Goal: Information Seeking & Learning: Learn about a topic

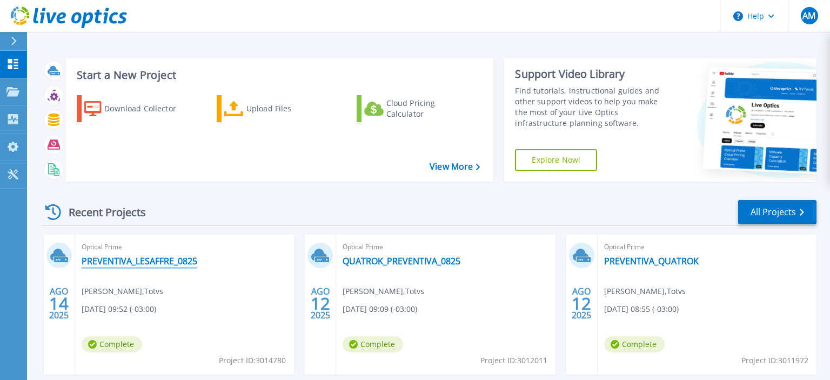
click at [155, 262] on link "PREVENTIVA_LESAFFRE_0825" at bounding box center [140, 261] width 116 height 11
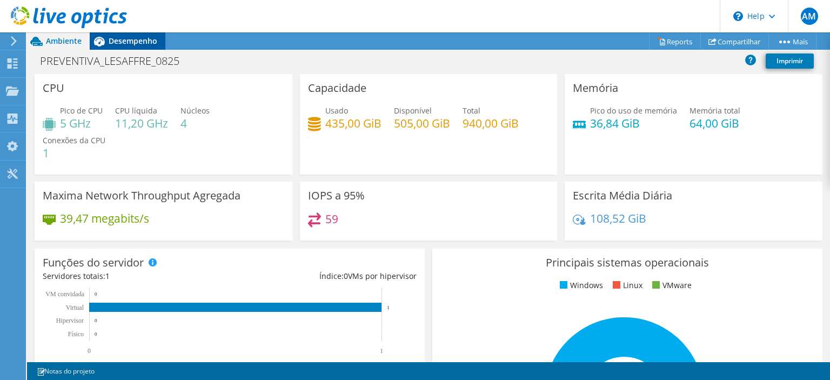
click at [126, 43] on span "Desempenho" at bounding box center [133, 41] width 49 height 10
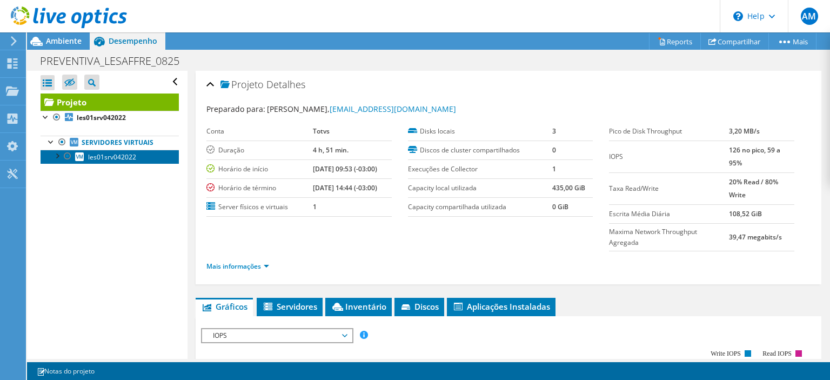
click at [133, 157] on span "les01srv042022" at bounding box center [112, 156] width 48 height 9
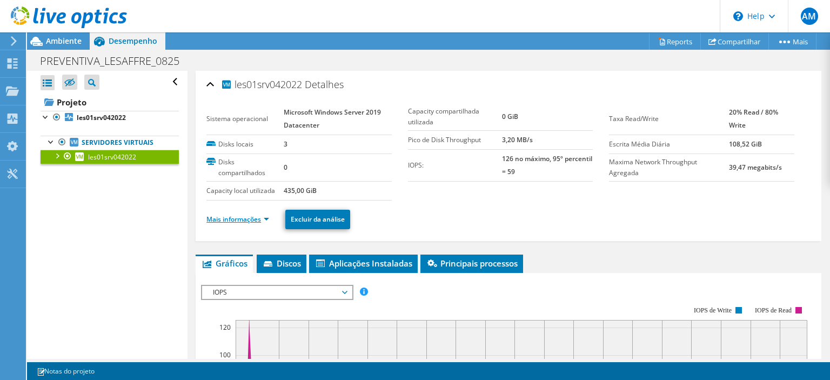
click at [257, 217] on link "Mais informações" at bounding box center [237, 218] width 63 height 9
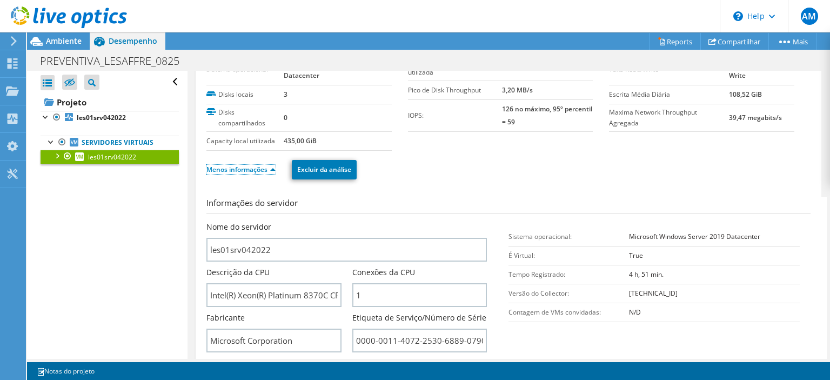
scroll to position [52, 0]
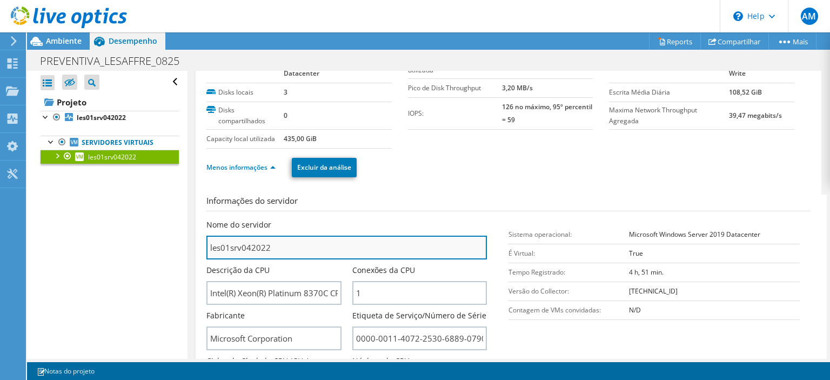
drag, startPoint x: 273, startPoint y: 245, endPoint x: 162, endPoint y: 249, distance: 111.4
click at [206, 249] on input "les01srv042022" at bounding box center [346, 248] width 280 height 24
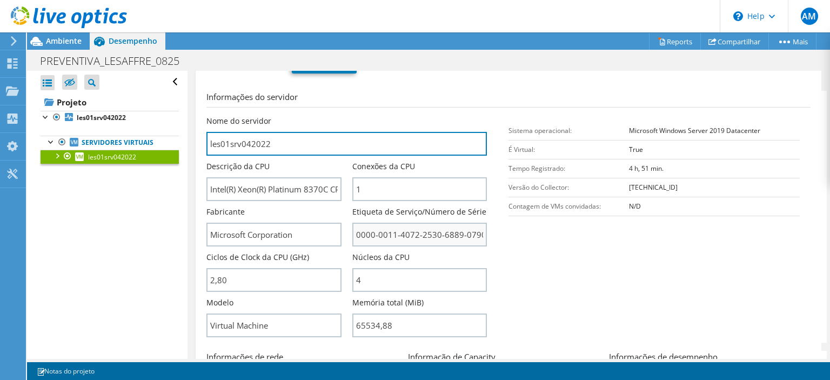
scroll to position [0, 0]
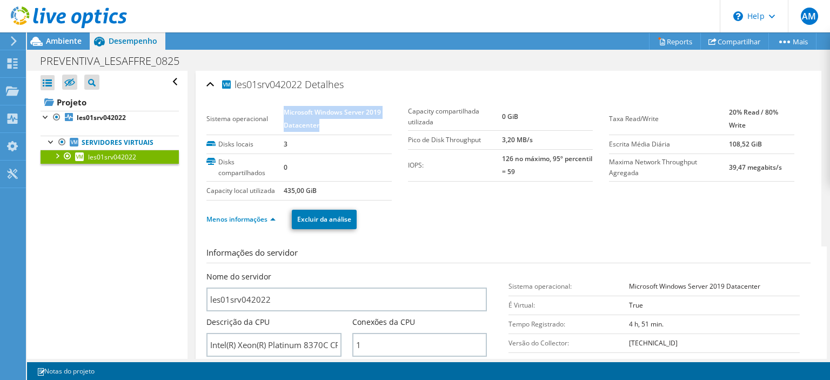
drag, startPoint x: 284, startPoint y: 111, endPoint x: 324, endPoint y: 126, distance: 42.7
click at [324, 126] on td "Microsoft Windows Server 2019 Datacenter" at bounding box center [338, 119] width 108 height 32
copy b "Microsoft Windows Server 2019 Datacenter"
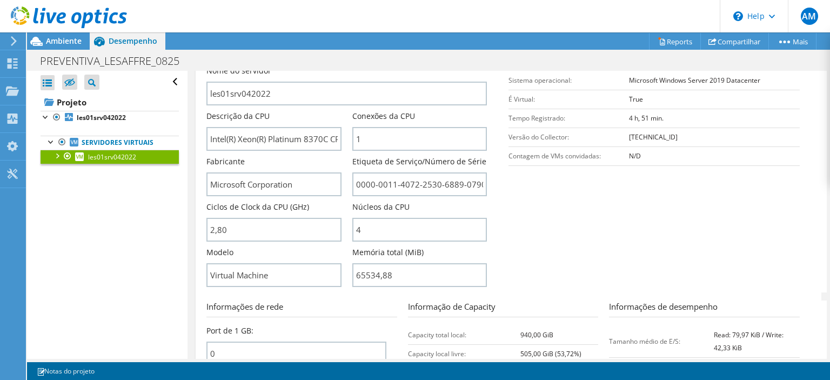
scroll to position [207, 0]
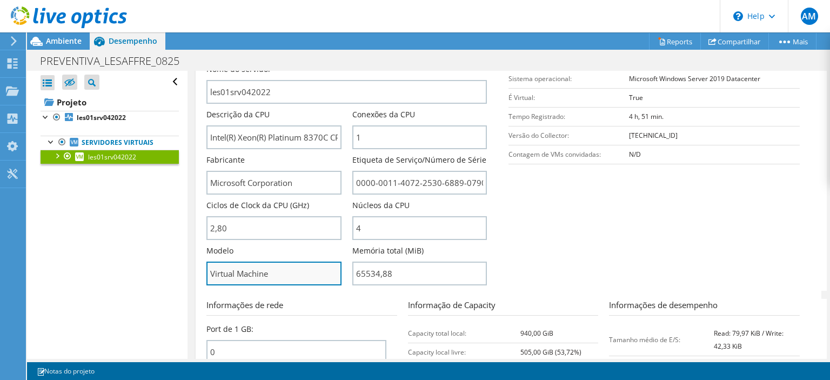
drag, startPoint x: 274, startPoint y: 267, endPoint x: 207, endPoint y: 269, distance: 66.5
click at [207, 269] on input "Virtual Machine" at bounding box center [273, 273] width 135 height 24
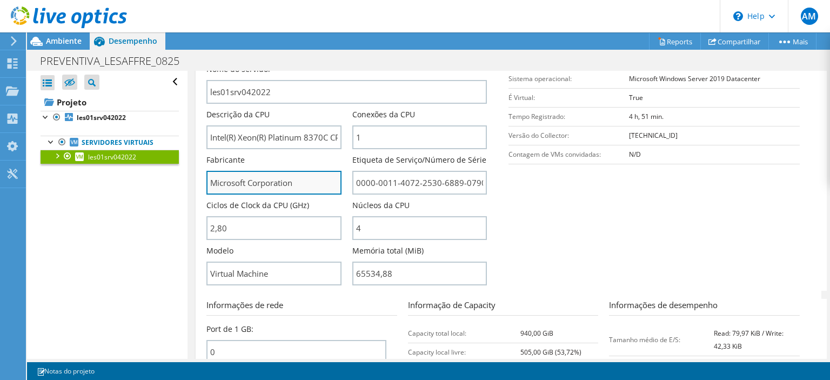
drag, startPoint x: 210, startPoint y: 180, endPoint x: 294, endPoint y: 176, distance: 84.4
click at [294, 176] on input "Microsoft Corporation" at bounding box center [273, 183] width 135 height 24
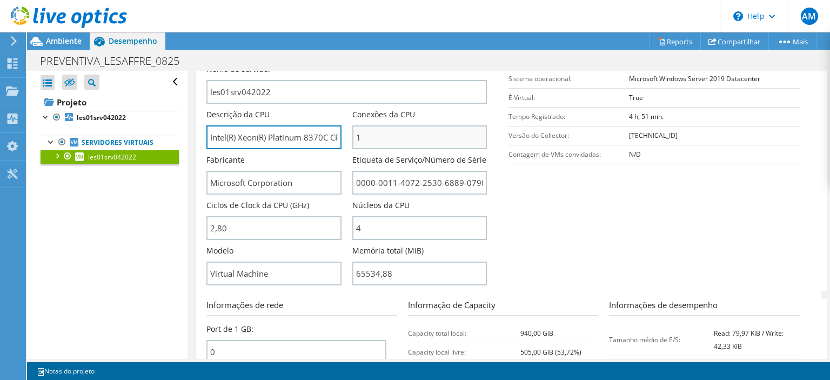
drag, startPoint x: 209, startPoint y: 136, endPoint x: 356, endPoint y: 131, distance: 147.0
click at [356, 64] on div "Nome do servidor les01srv042022 Descrição da CPU Intel(R) Xeon(R) Platinum 8370…" at bounding box center [351, 64] width 291 height 0
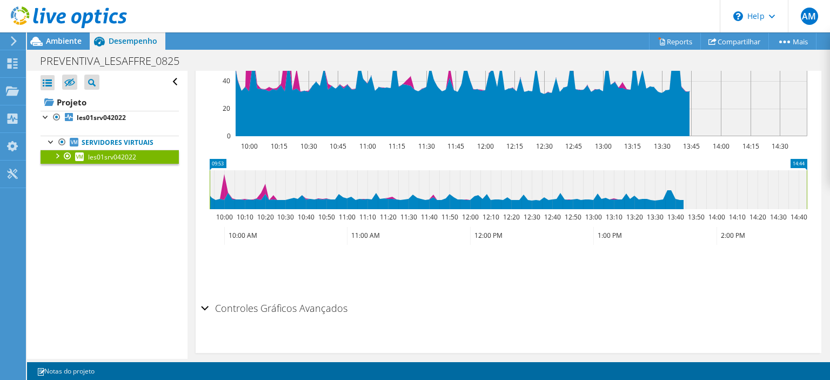
scroll to position [726, 0]
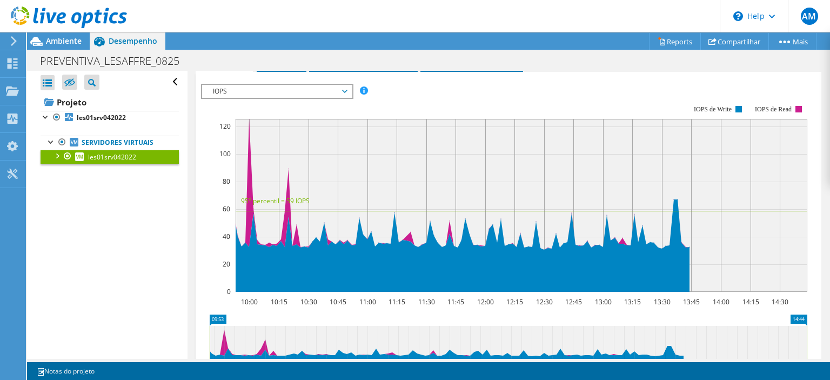
click at [322, 89] on span "IOPS" at bounding box center [276, 91] width 139 height 13
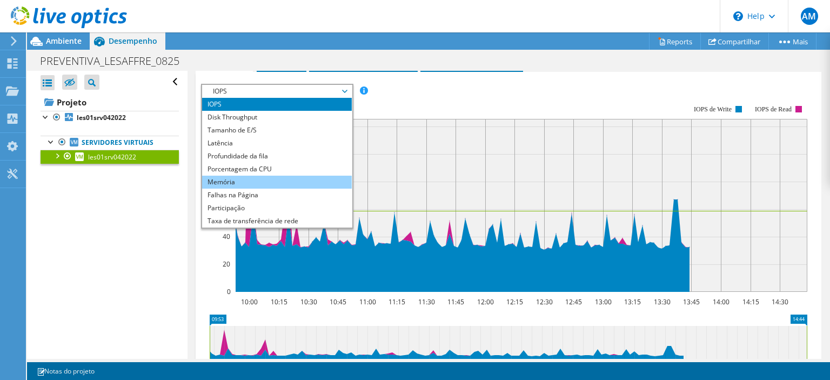
click at [252, 180] on li "Memória" at bounding box center [277, 182] width 150 height 13
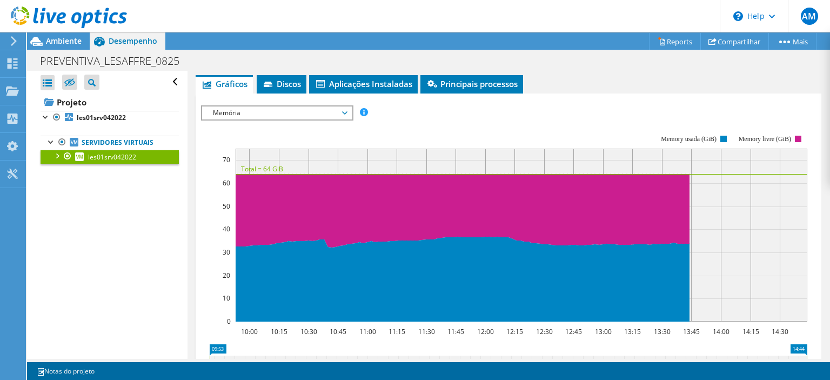
scroll to position [674, 0]
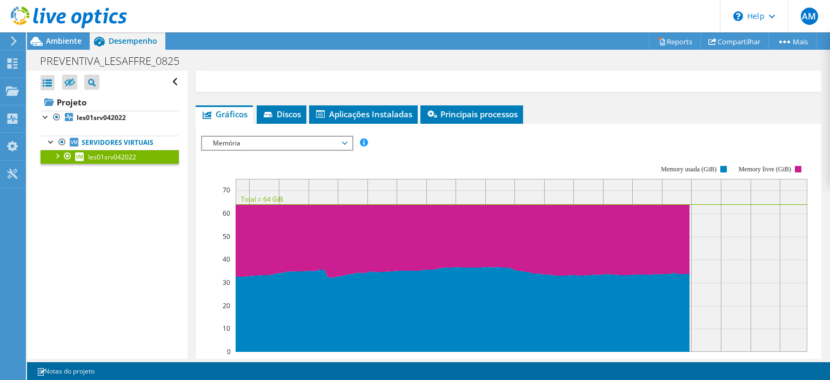
click at [345, 138] on span "Memória" at bounding box center [276, 143] width 139 height 13
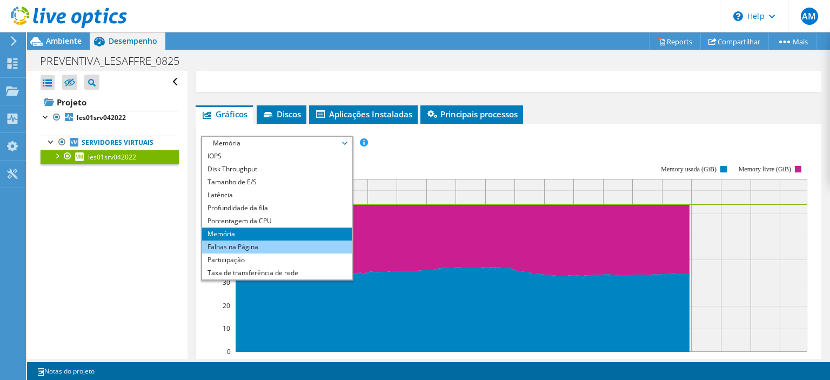
click at [256, 245] on li "Falhas na Página" at bounding box center [277, 246] width 150 height 13
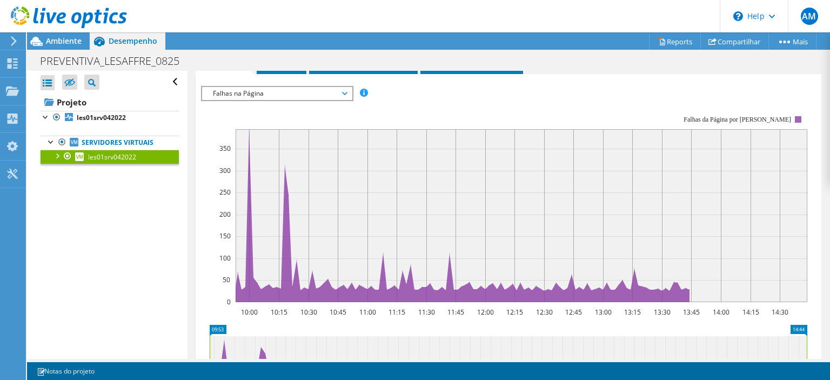
scroll to position [726, 0]
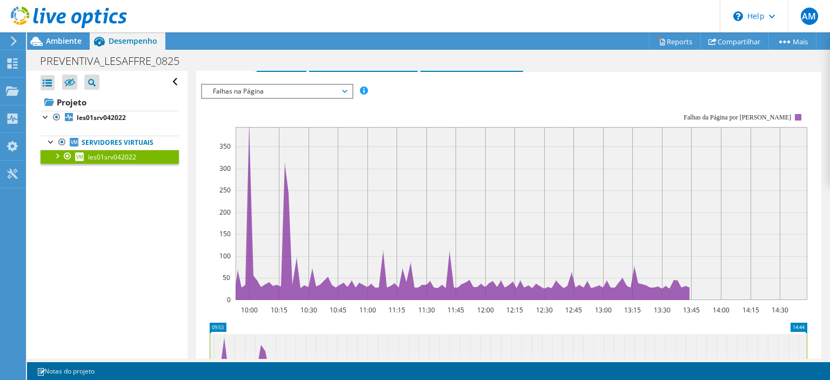
click at [345, 90] on span "Falhas na Página" at bounding box center [276, 91] width 139 height 13
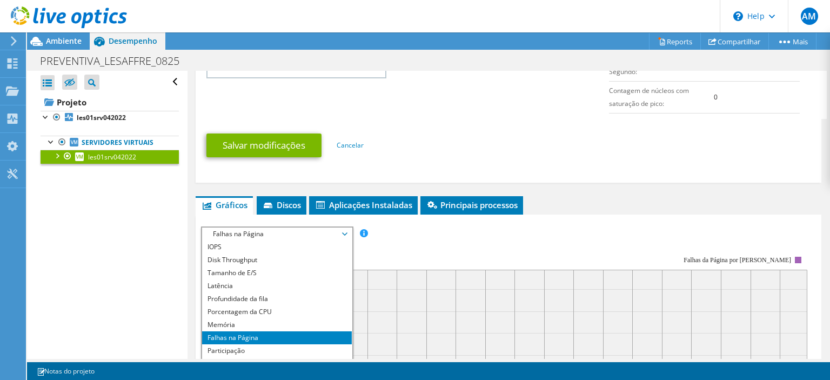
scroll to position [674, 0]
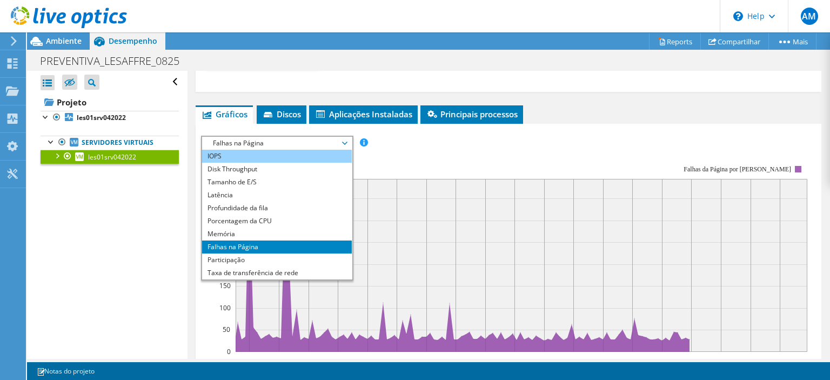
click at [227, 156] on li "IOPS" at bounding box center [277, 156] width 150 height 13
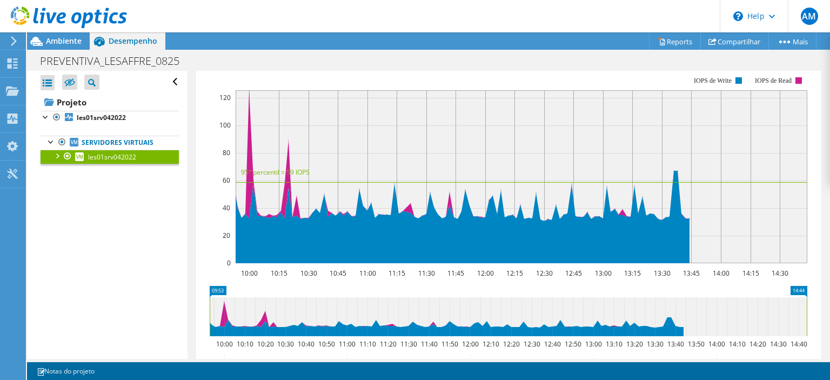
scroll to position [726, 0]
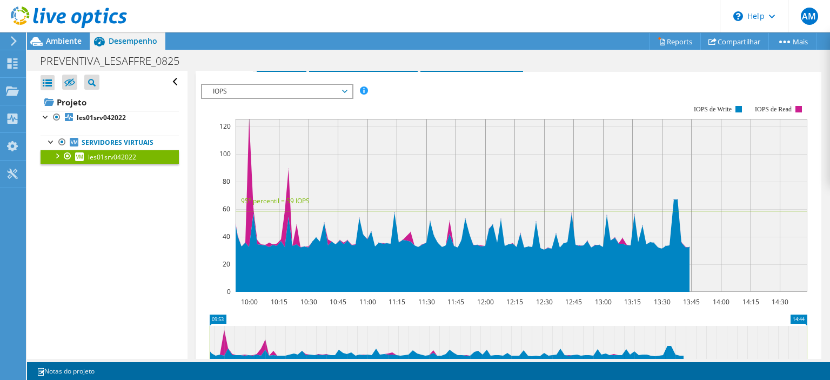
click at [346, 90] on span "IOPS" at bounding box center [276, 91] width 139 height 13
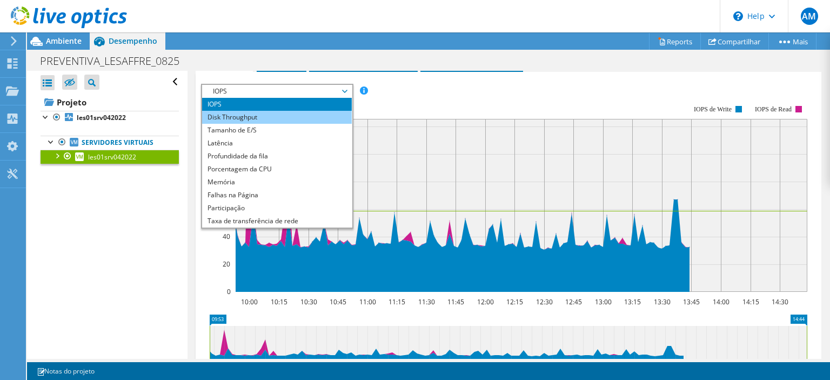
click at [254, 114] on li "Disk Throughput" at bounding box center [277, 117] width 150 height 13
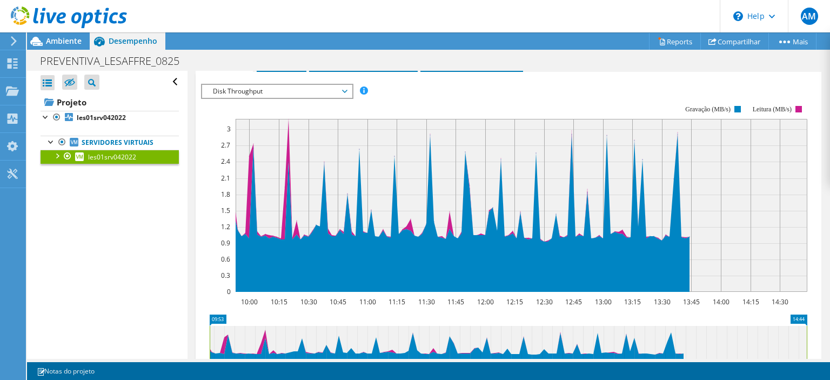
click at [347, 85] on span "Disk Throughput" at bounding box center [277, 91] width 150 height 13
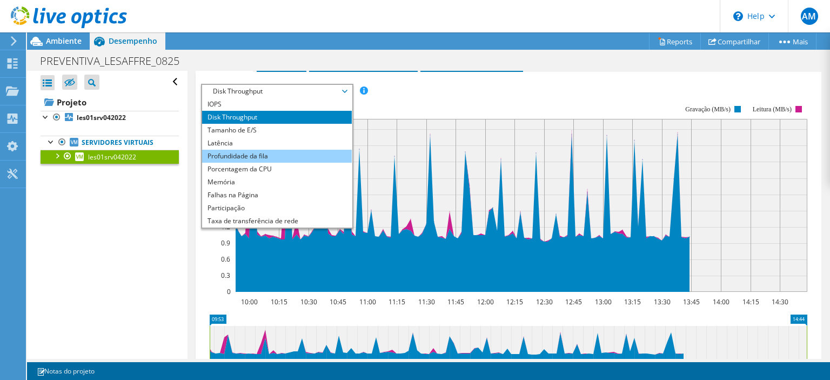
click at [283, 153] on li "Profundidade da fila" at bounding box center [277, 156] width 150 height 13
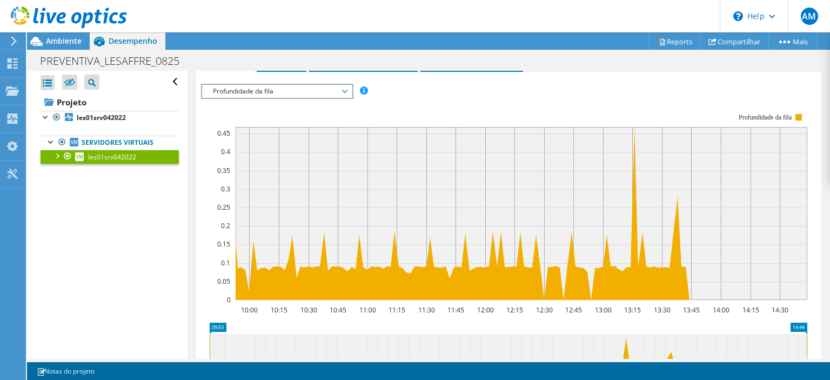
click at [337, 85] on span "Profundidade da fila" at bounding box center [276, 91] width 139 height 13
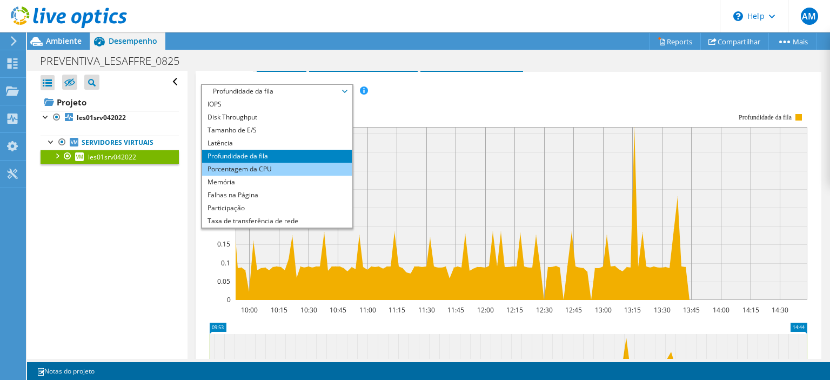
click at [266, 163] on li "Porcentagem da CPU" at bounding box center [277, 169] width 150 height 13
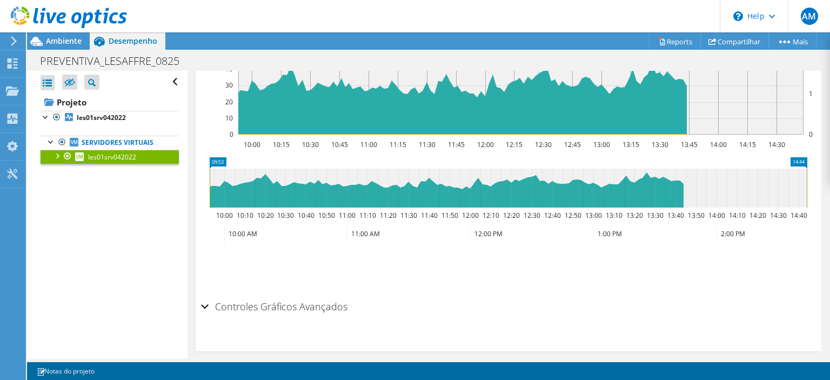
scroll to position [898, 0]
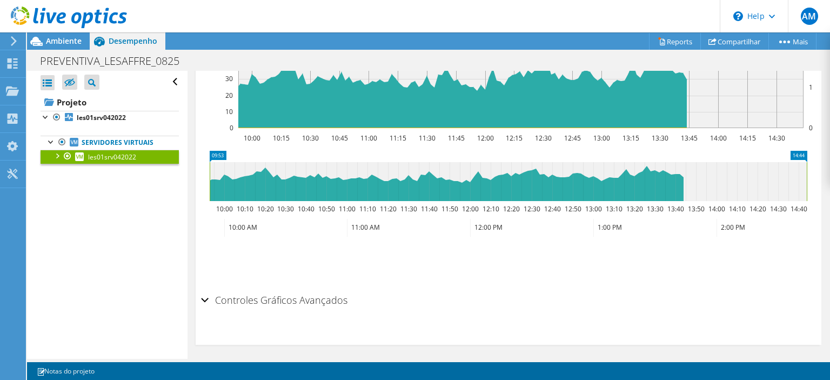
click at [58, 159] on div at bounding box center [56, 155] width 11 height 11
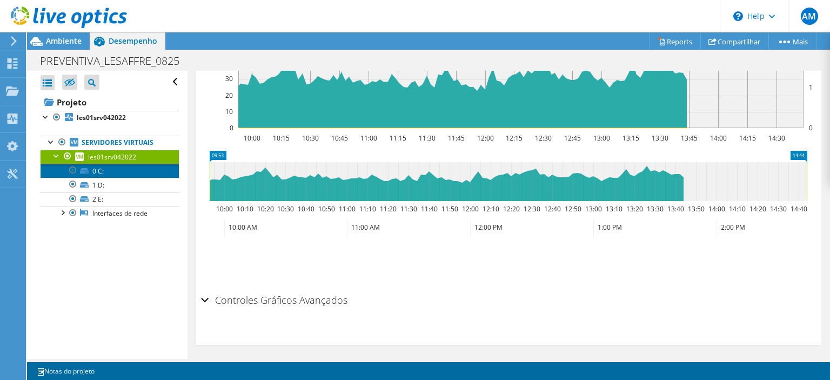
click at [100, 171] on link "0 C:" at bounding box center [110, 171] width 138 height 14
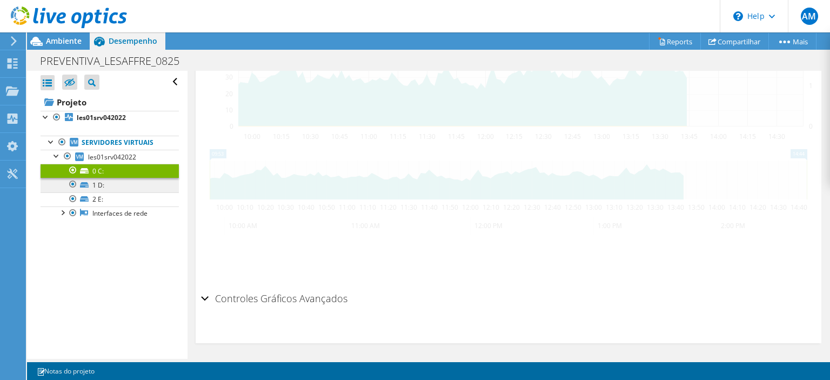
scroll to position [304, 0]
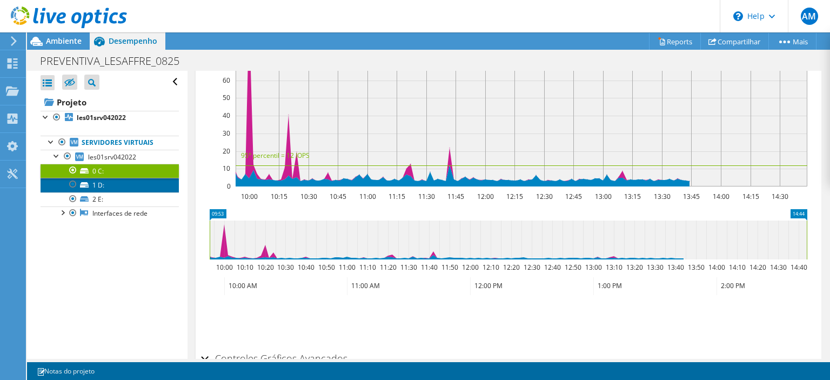
click at [100, 182] on link "1 D:" at bounding box center [110, 185] width 138 height 14
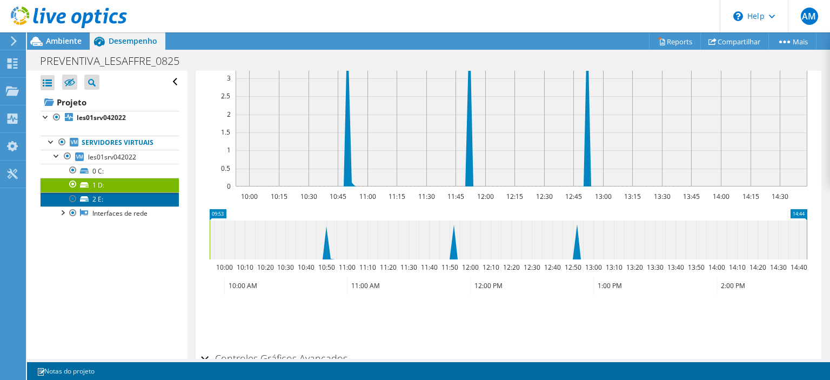
click at [102, 198] on link "2 E:" at bounding box center [110, 199] width 138 height 14
